Goal: Find specific page/section: Find specific page/section

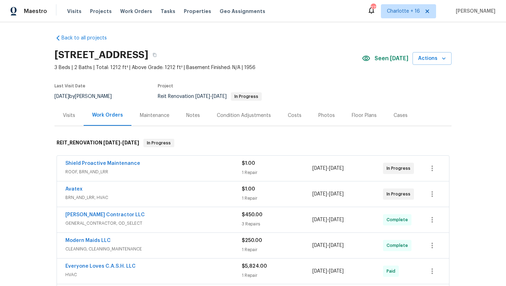
scroll to position [0, 0]
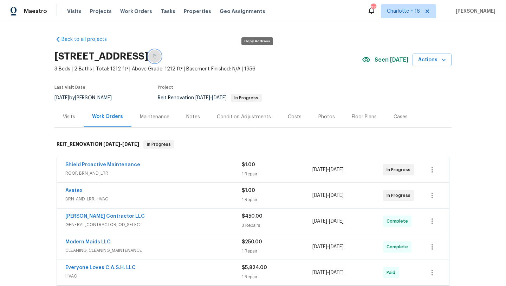
click at [157, 56] on icon "button" at bounding box center [155, 56] width 4 height 4
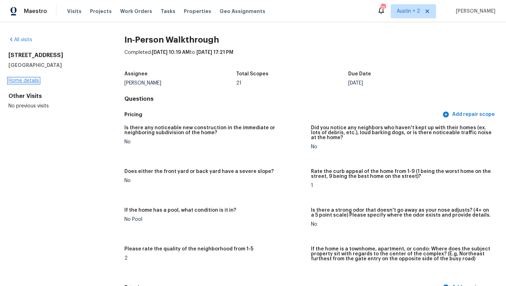
click at [26, 82] on link "Home details" at bounding box center [23, 80] width 31 height 5
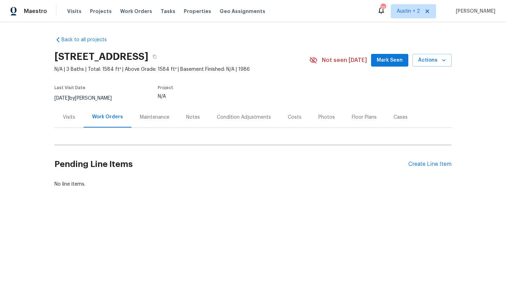
click at [392, 58] on span "Mark Seen" at bounding box center [390, 60] width 26 height 9
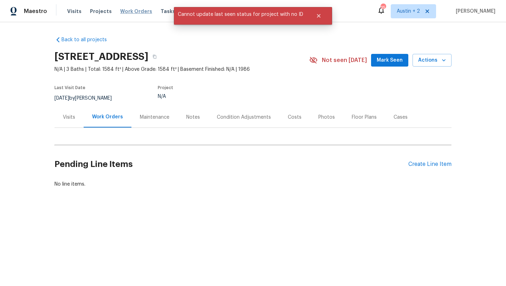
click at [133, 11] on span "Work Orders" at bounding box center [136, 11] width 32 height 7
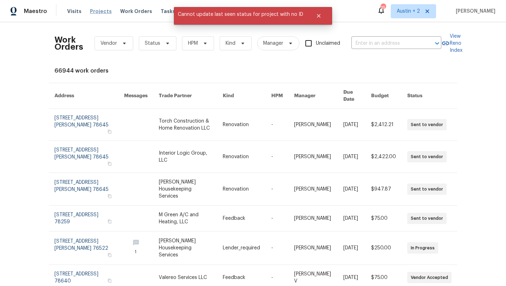
click at [91, 11] on span "Projects" at bounding box center [101, 11] width 22 height 7
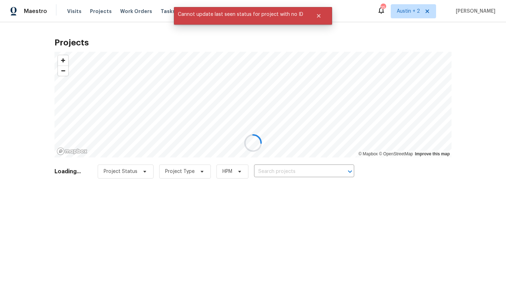
click at [279, 165] on div at bounding box center [253, 143] width 506 height 286
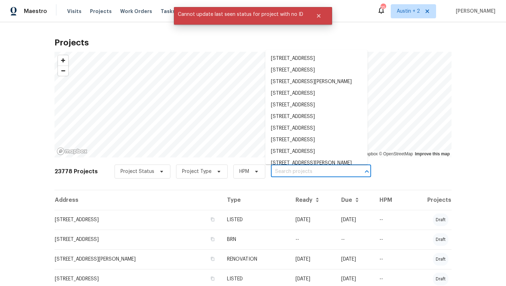
click at [278, 171] on input "text" at bounding box center [311, 171] width 81 height 11
paste input "[STREET_ADDRESS]"
type input "[STREET_ADDRESS]"
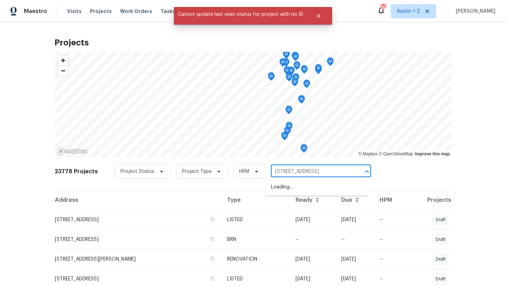
scroll to position [0, 17]
click at [283, 191] on li "[STREET_ADDRESS]" at bounding box center [317, 187] width 102 height 12
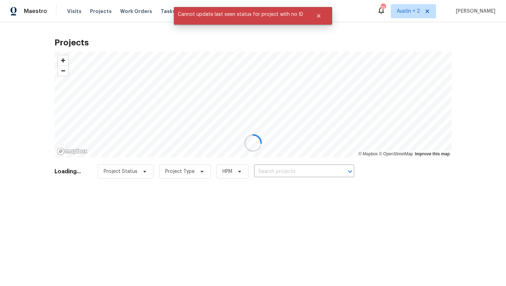
type input "[STREET_ADDRESS]"
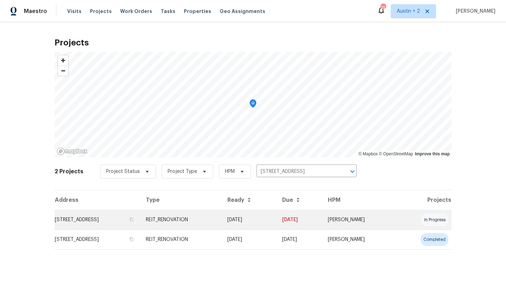
click at [120, 216] on td "[STREET_ADDRESS]" at bounding box center [98, 220] width 86 height 20
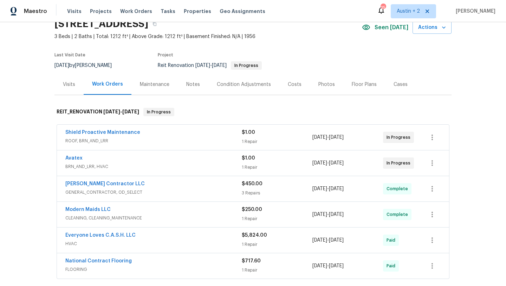
scroll to position [32, 0]
click at [129, 133] on link "Shield Proactive Maintenance" at bounding box center [102, 132] width 75 height 5
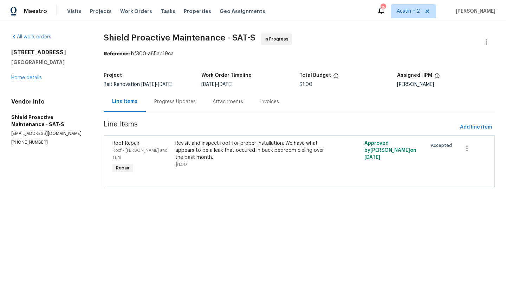
click at [176, 101] on div "Progress Updates" at bounding box center [174, 101] width 41 height 7
